Goal: Information Seeking & Learning: Learn about a topic

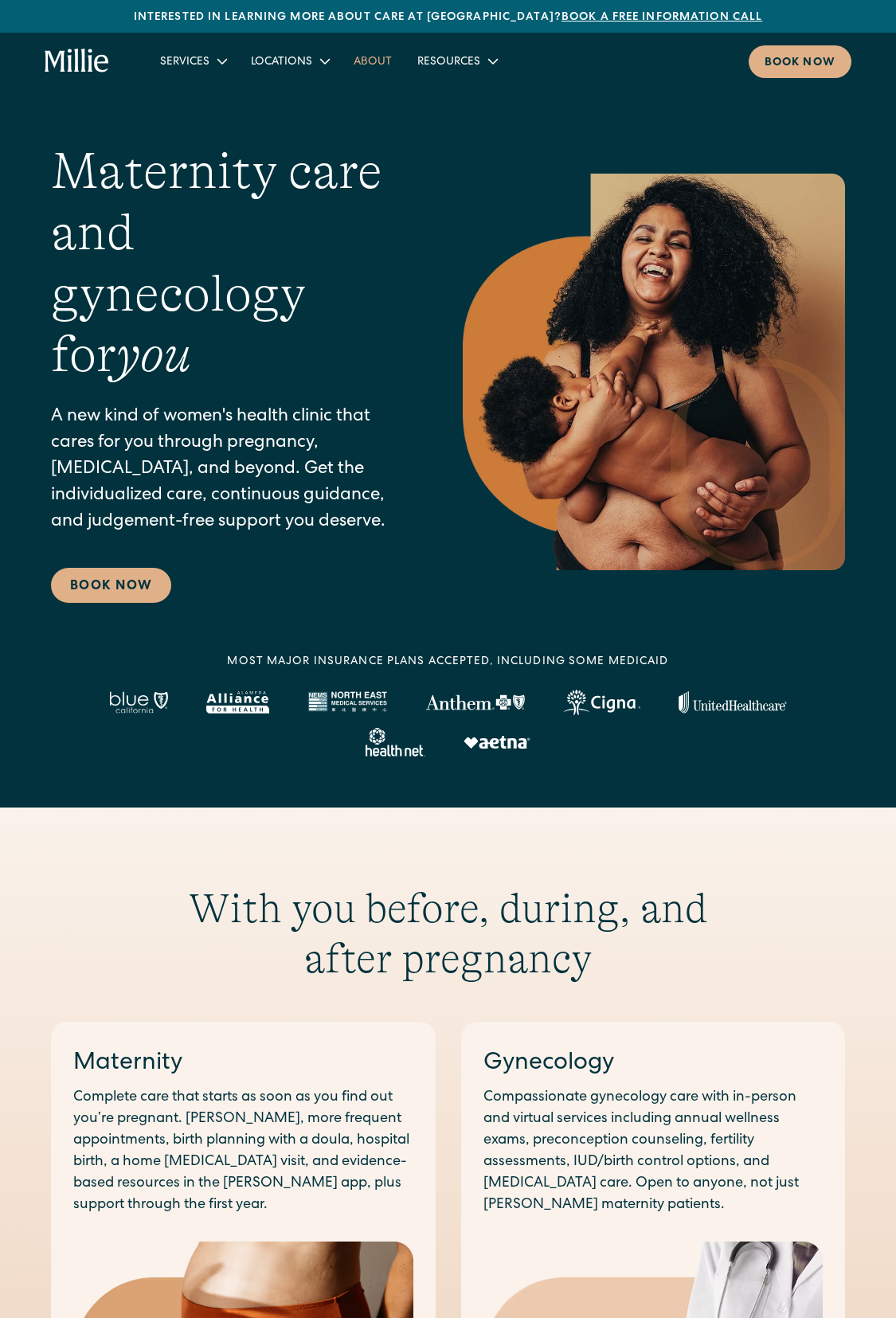
click at [372, 61] on span "About" at bounding box center [373, 61] width 38 height 11
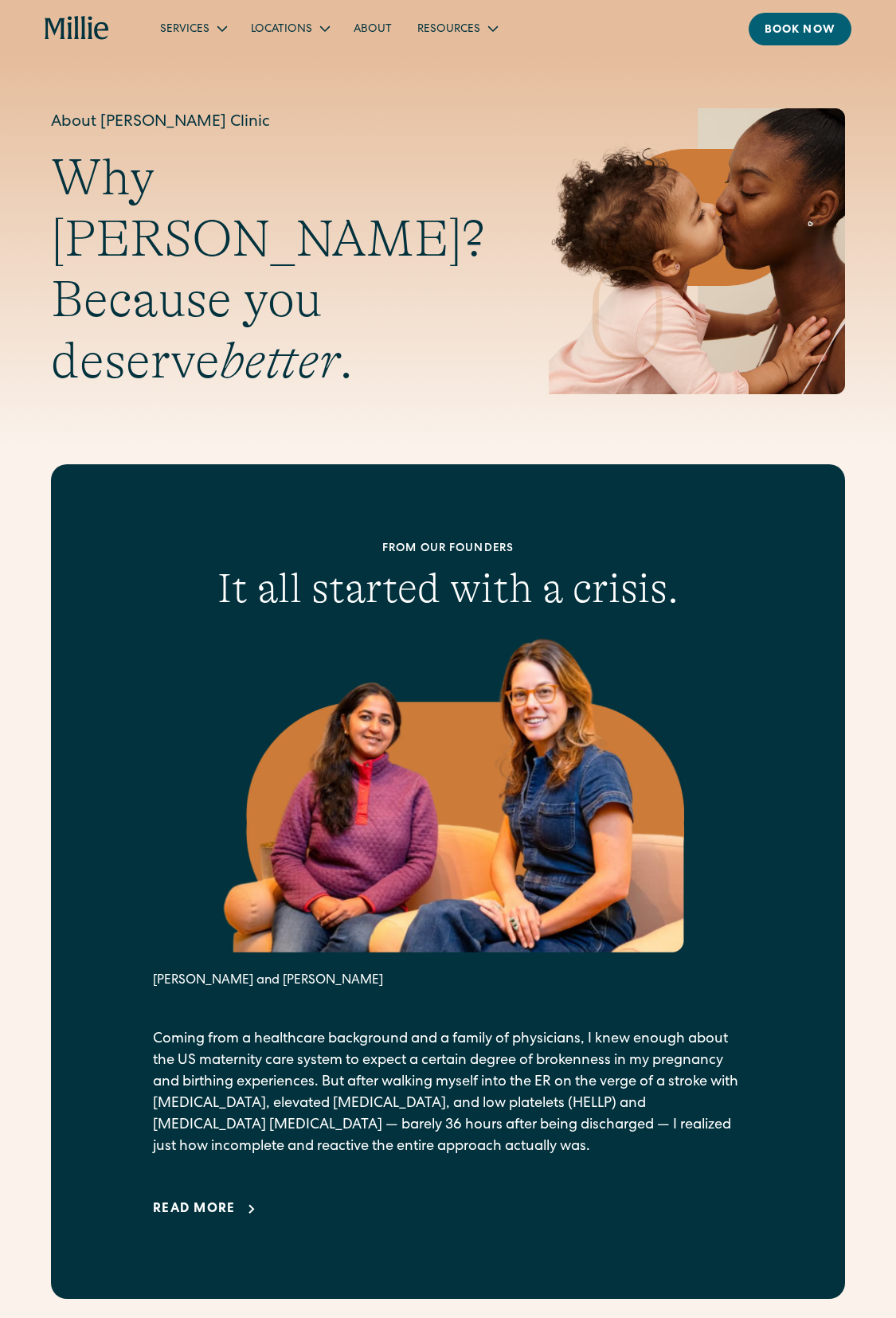
click at [192, 28] on span "Services" at bounding box center [184, 29] width 49 height 11
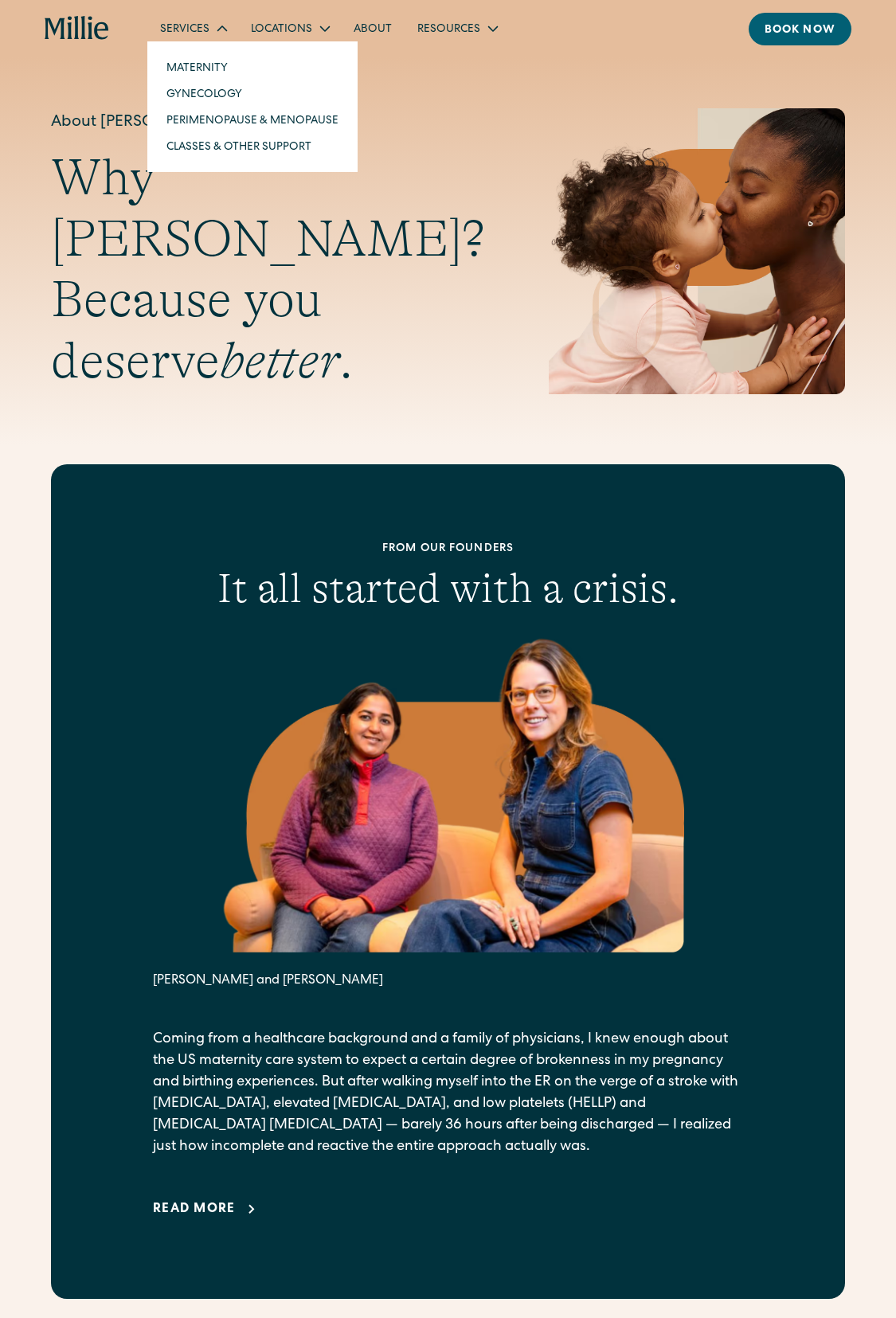
click at [251, 67] on link "Maternity" at bounding box center [252, 67] width 197 height 27
